Goal: Information Seeking & Learning: Learn about a topic

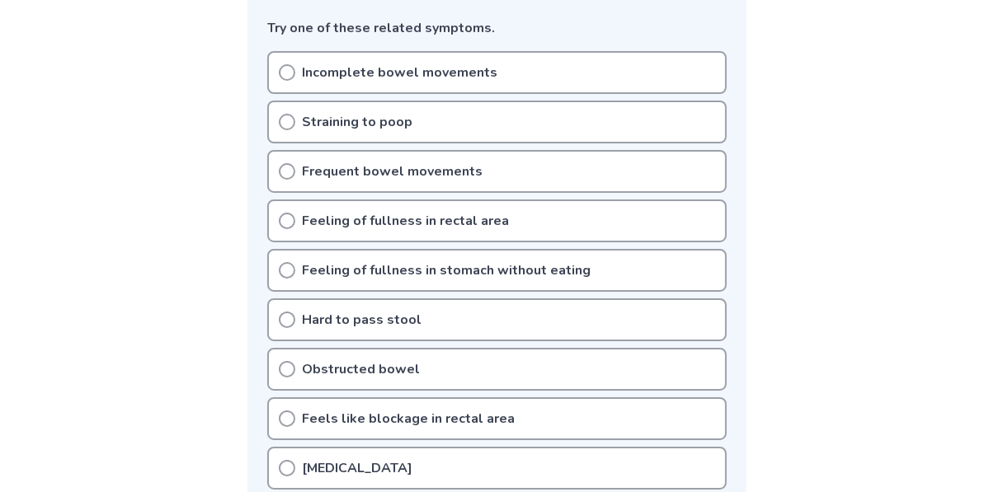
scroll to position [442, 0]
click at [284, 372] on icon at bounding box center [287, 370] width 16 height 16
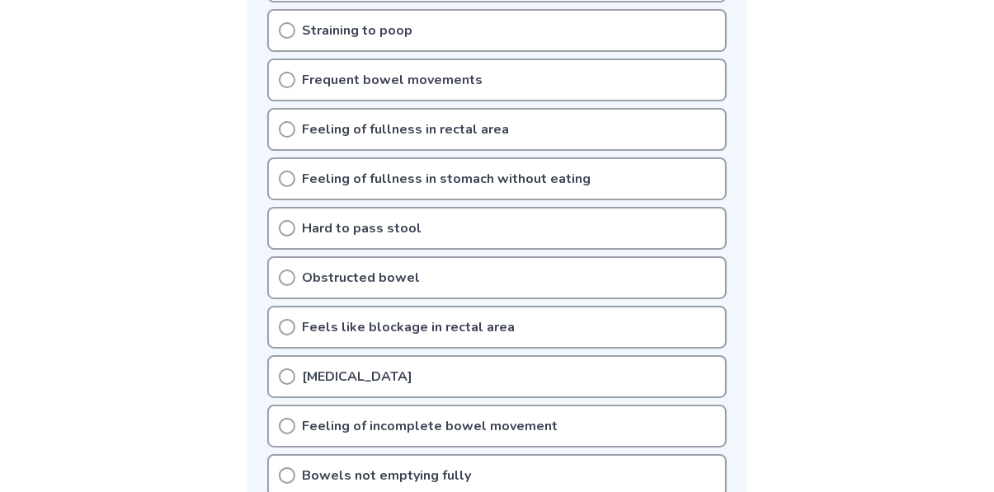
scroll to position [533, 0]
click at [289, 371] on icon at bounding box center [287, 377] width 16 height 16
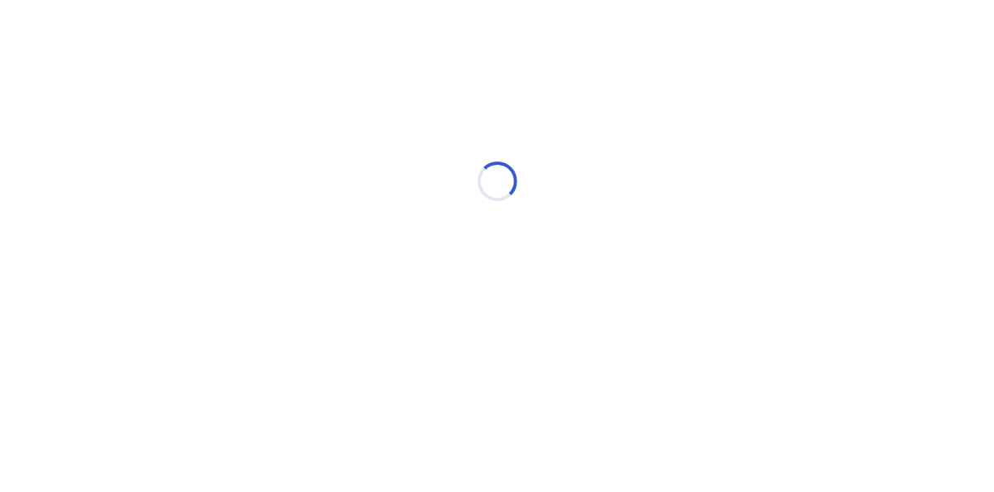
click at [312, 297] on div "Loading..." at bounding box center [497, 181] width 468 height 330
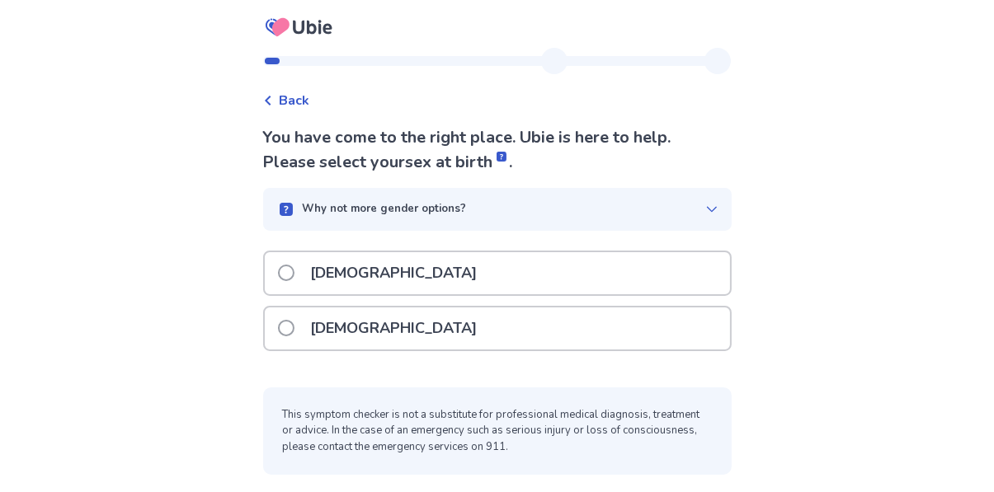
scroll to position [12, 0]
